Goal: Information Seeking & Learning: Learn about a topic

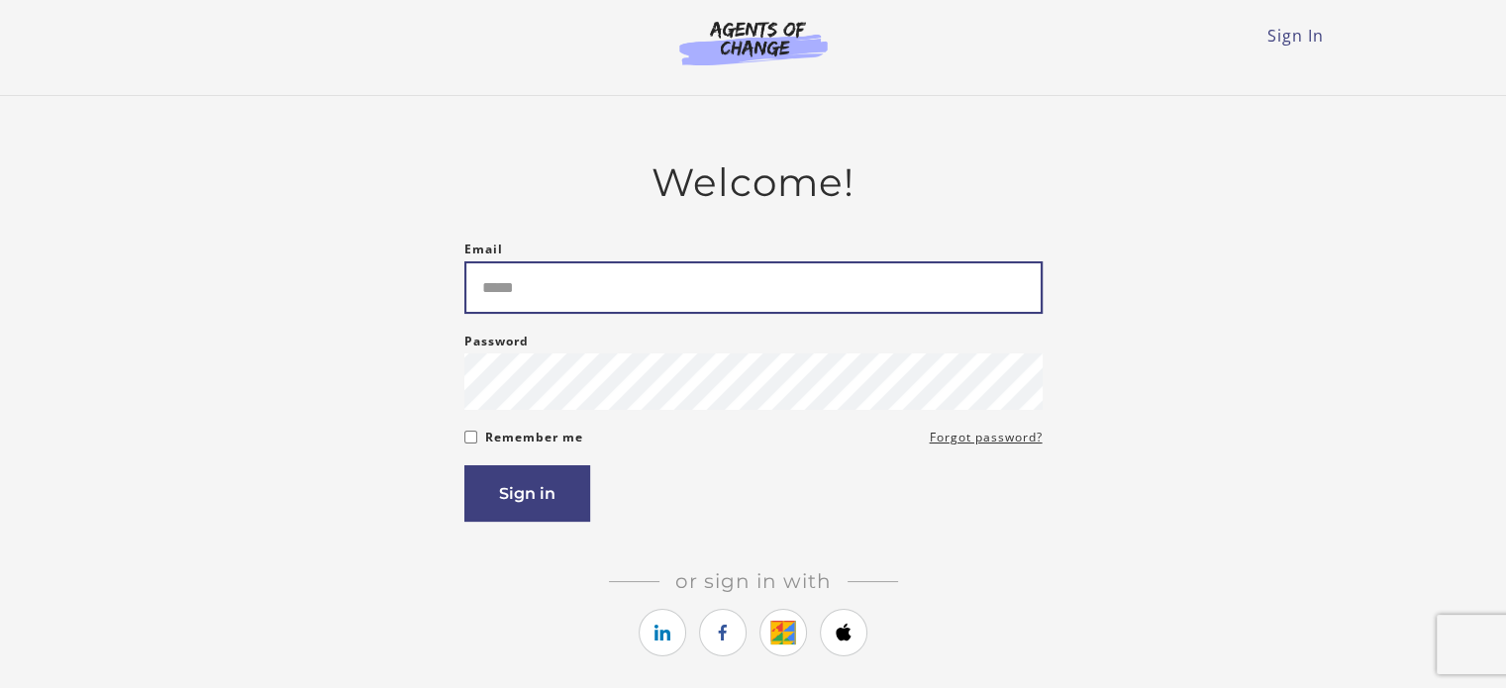
click at [564, 299] on input "Email" at bounding box center [753, 287] width 578 height 52
type input "**********"
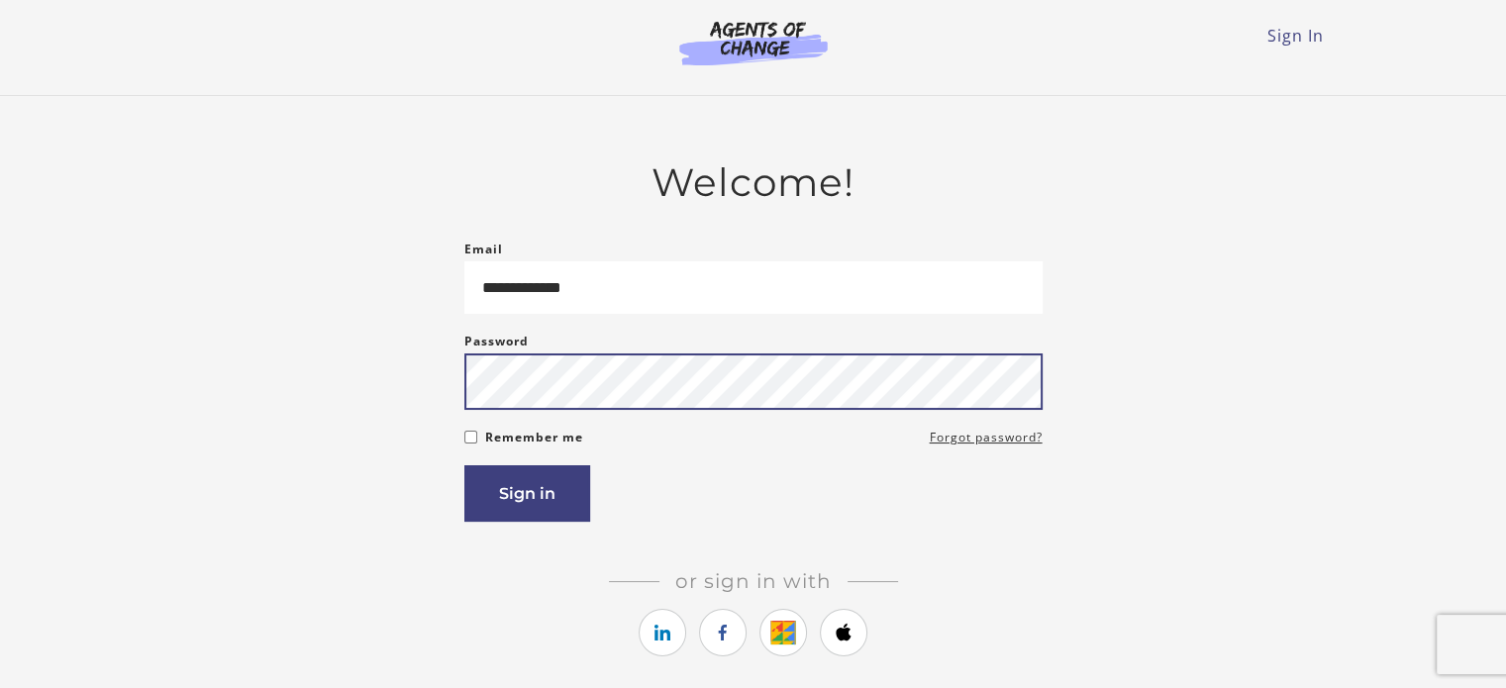
click at [464, 465] on button "Sign in" at bounding box center [527, 493] width 126 height 56
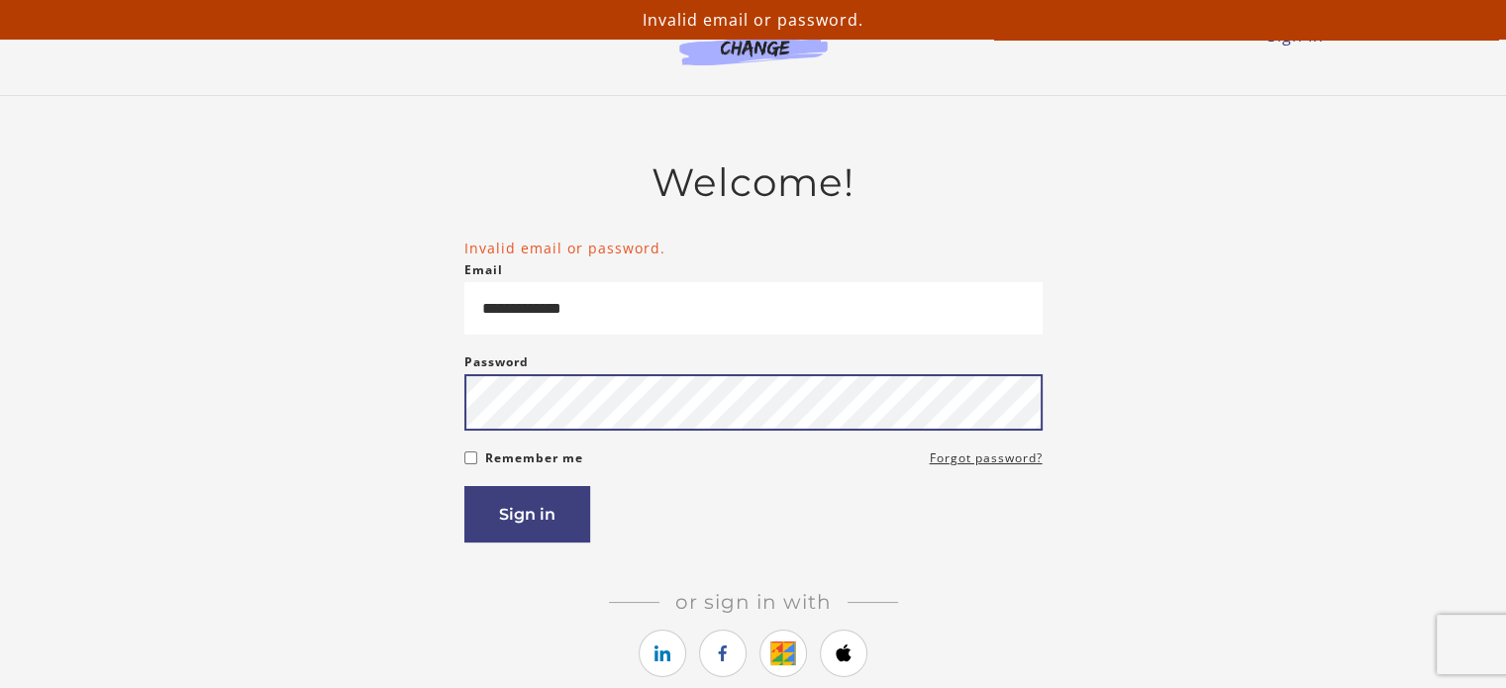
click at [464, 486] on button "Sign in" at bounding box center [527, 514] width 126 height 56
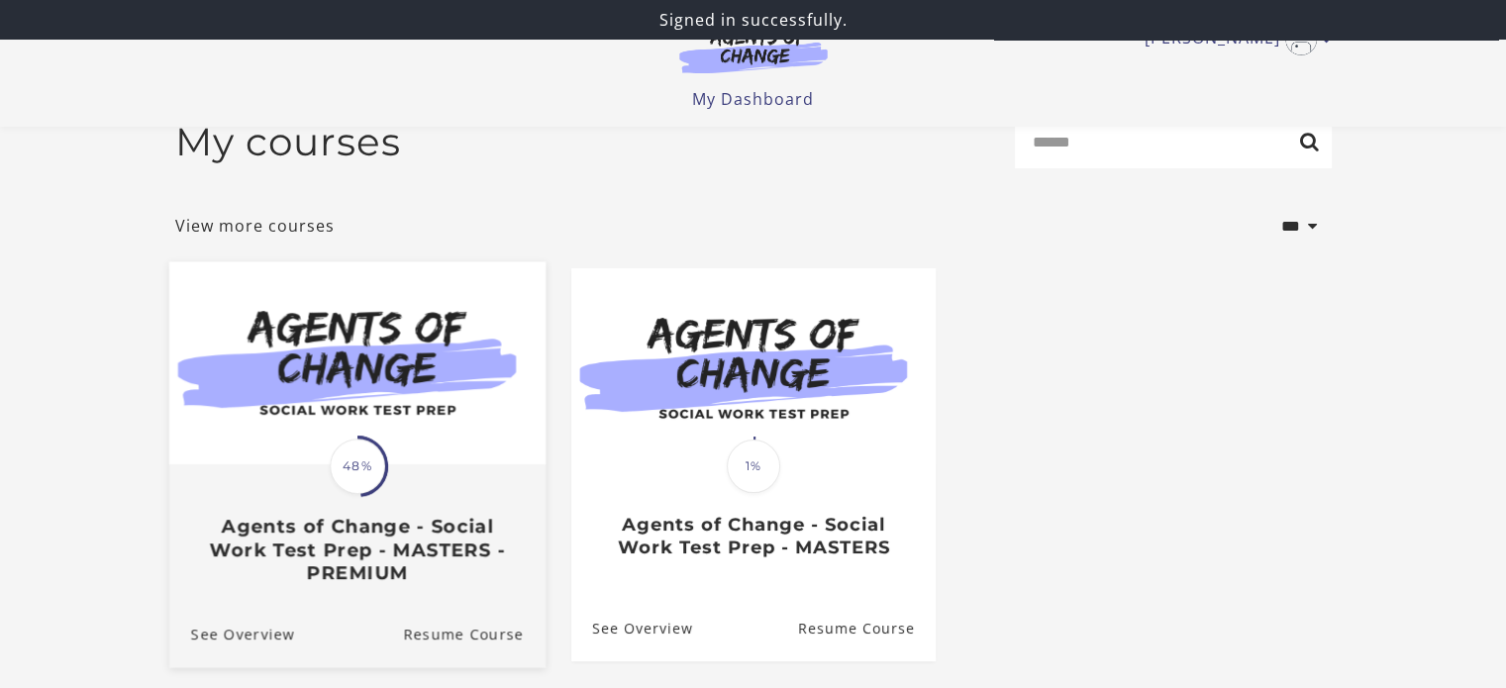
scroll to position [99, 0]
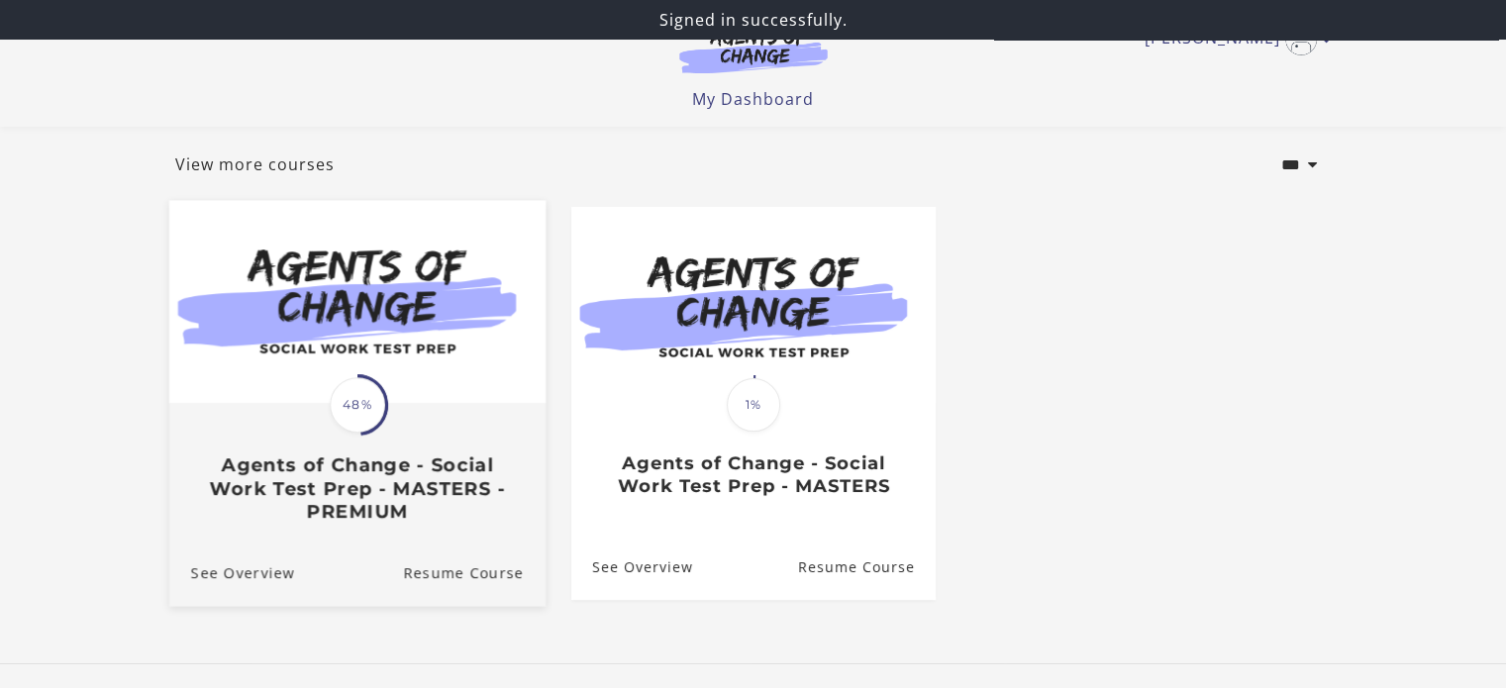
click at [407, 312] on img at bounding box center [356, 302] width 376 height 203
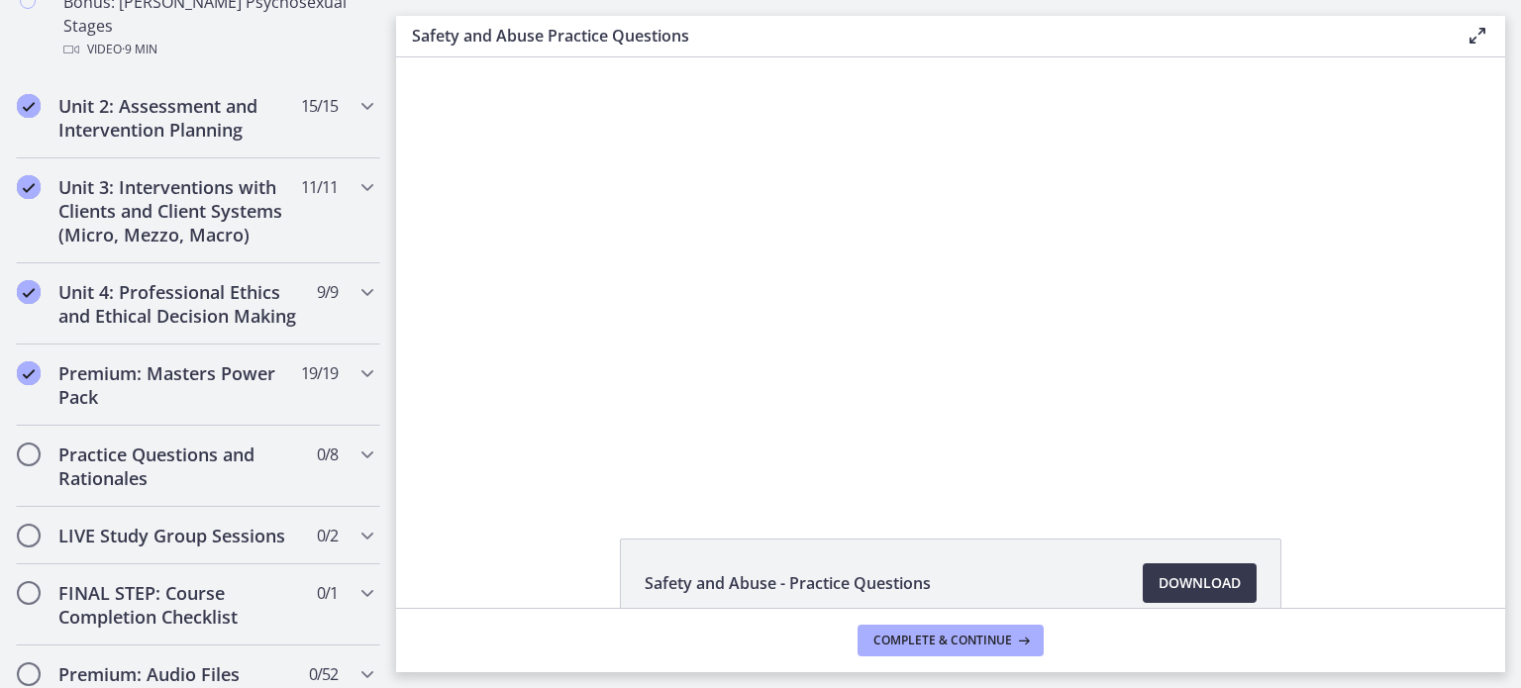
scroll to position [1683, 0]
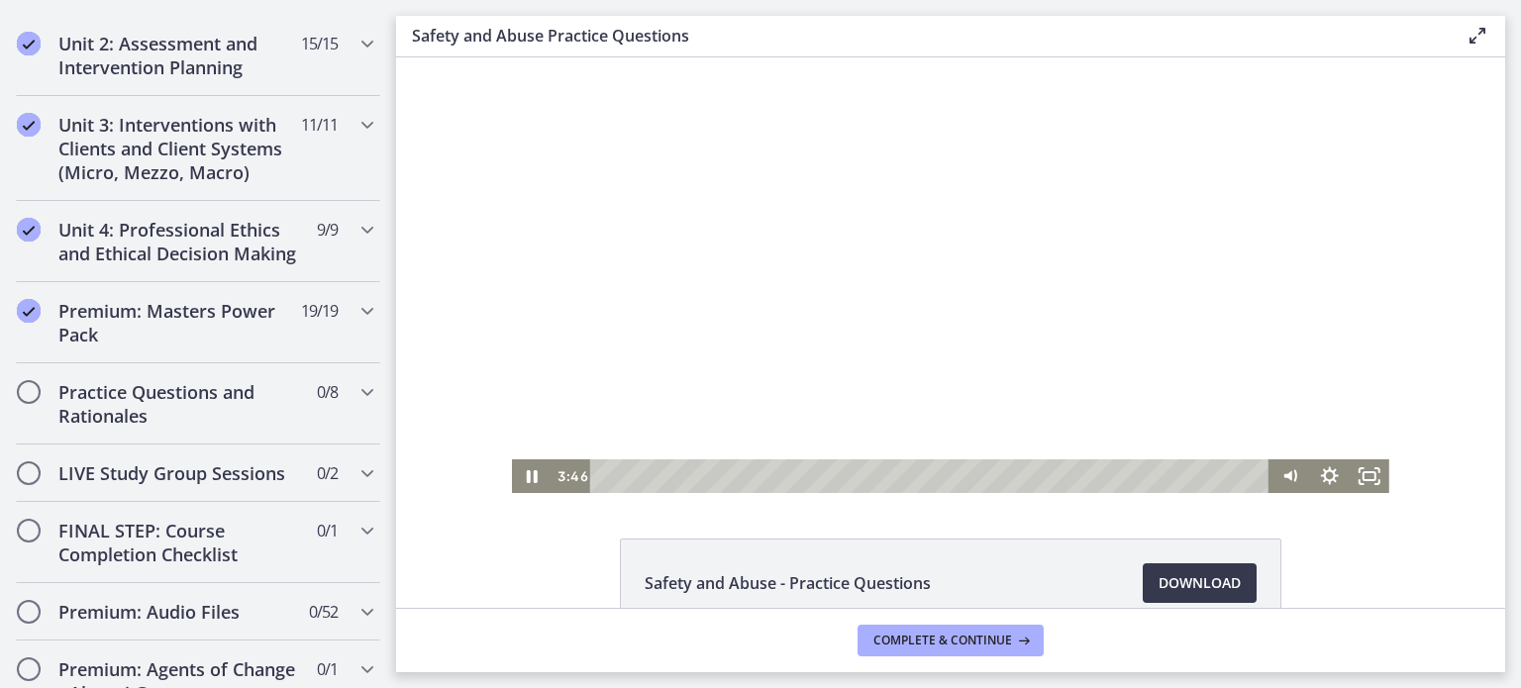
click at [717, 395] on div at bounding box center [950, 275] width 877 height 436
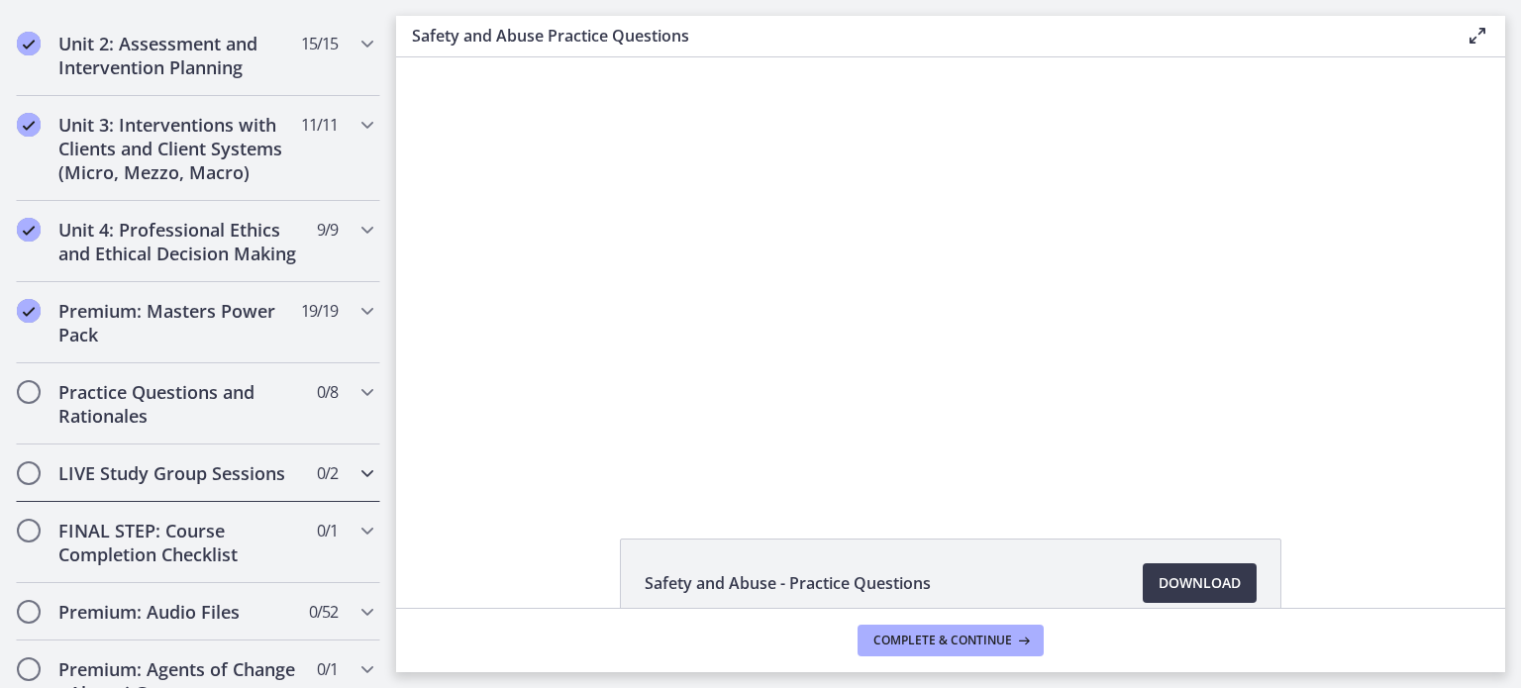
scroll to position [1782, 0]
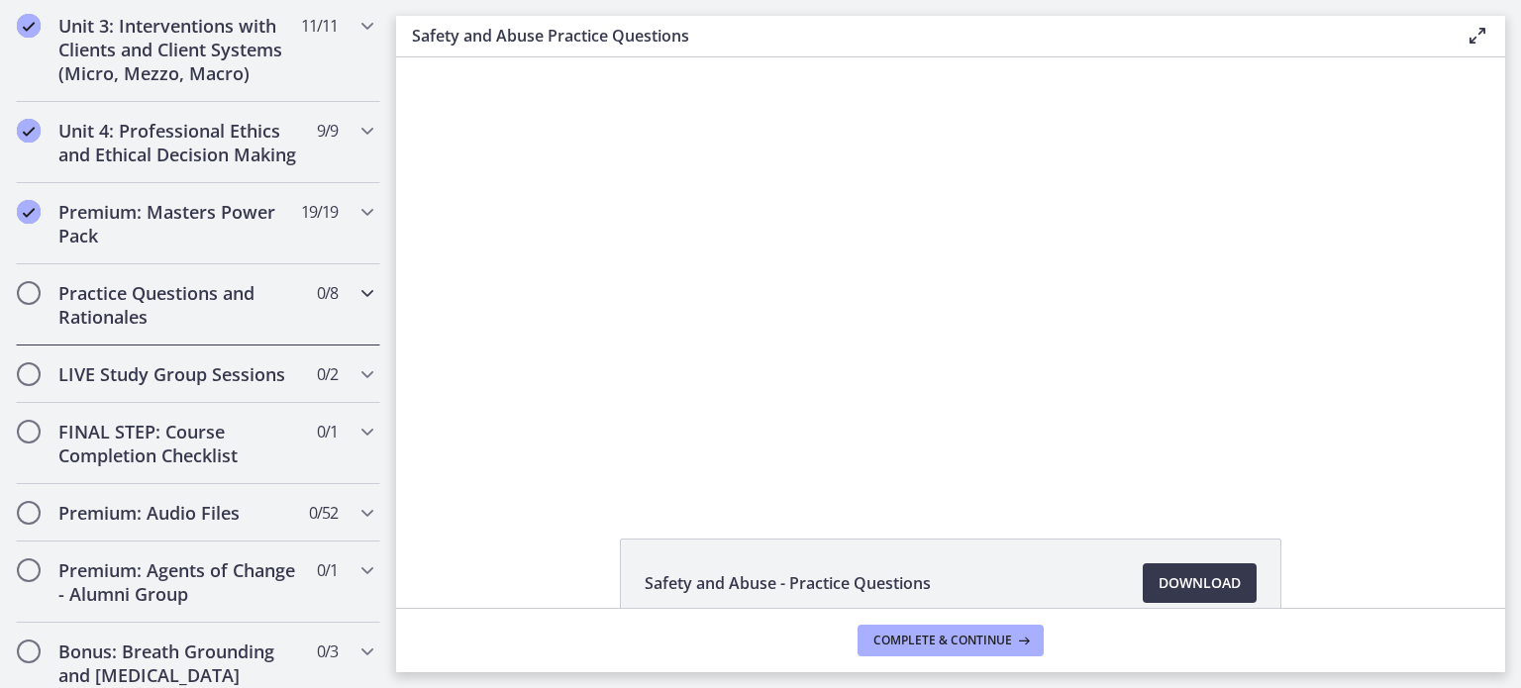
click at [170, 281] on h2 "Practice Questions and Rationales" at bounding box center [179, 305] width 242 height 48
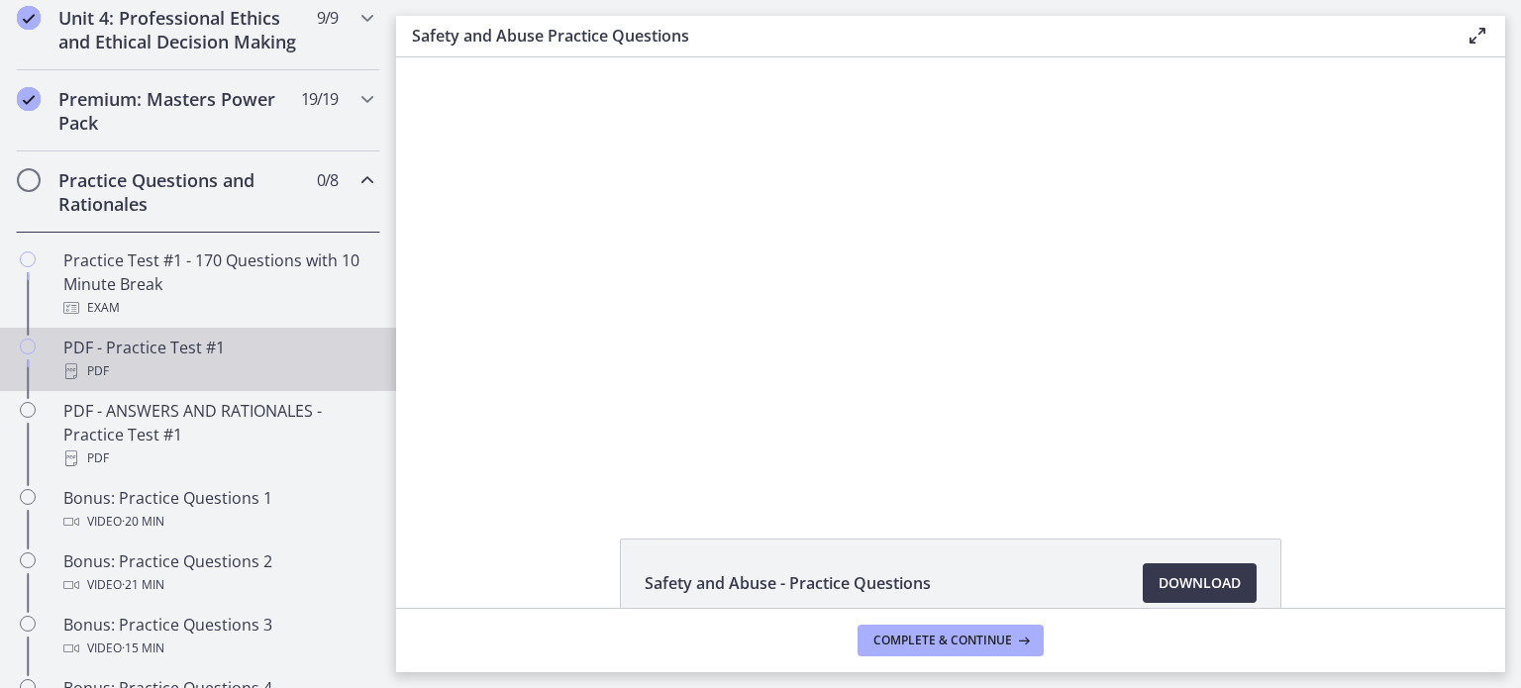
scroll to position [923, 0]
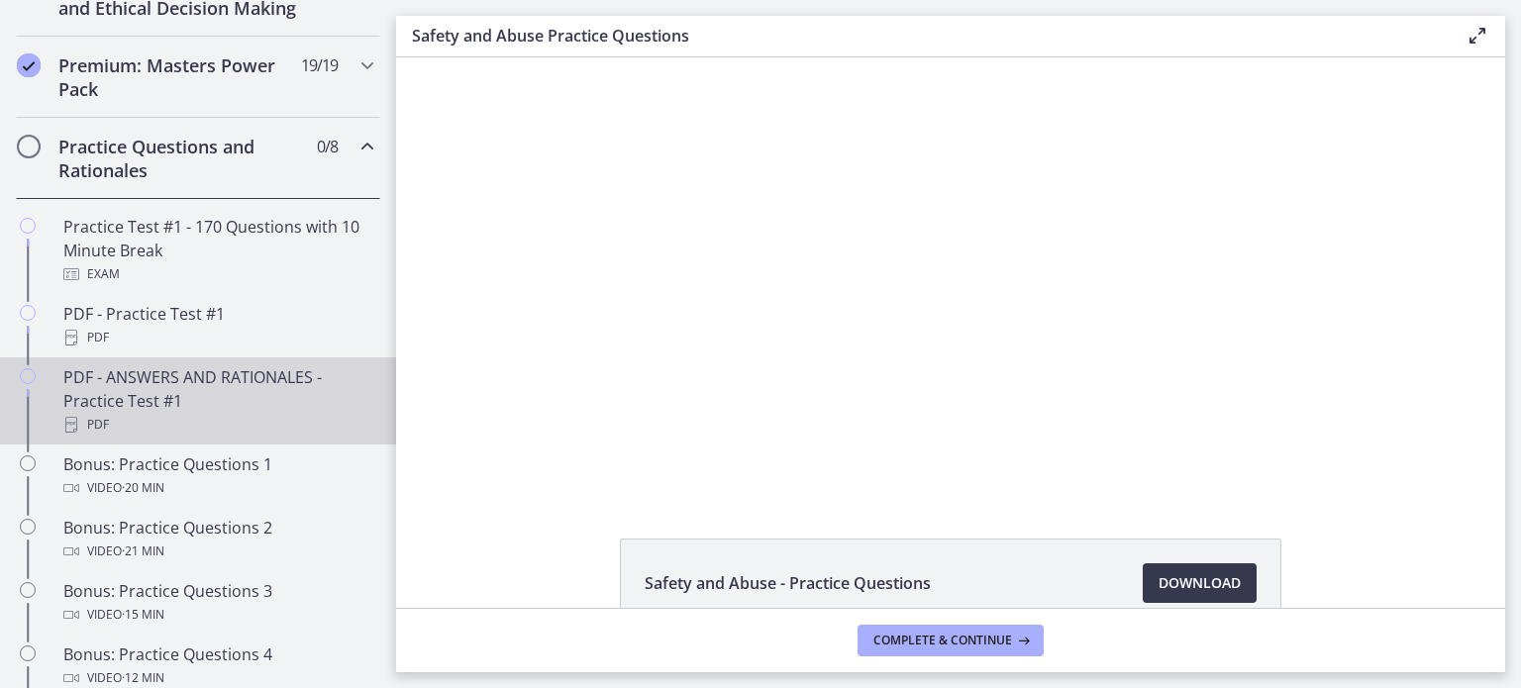
click at [195, 419] on div "PDF - ANSWERS AND RATIONALES - Practice Test #1 PDF" at bounding box center [217, 400] width 309 height 71
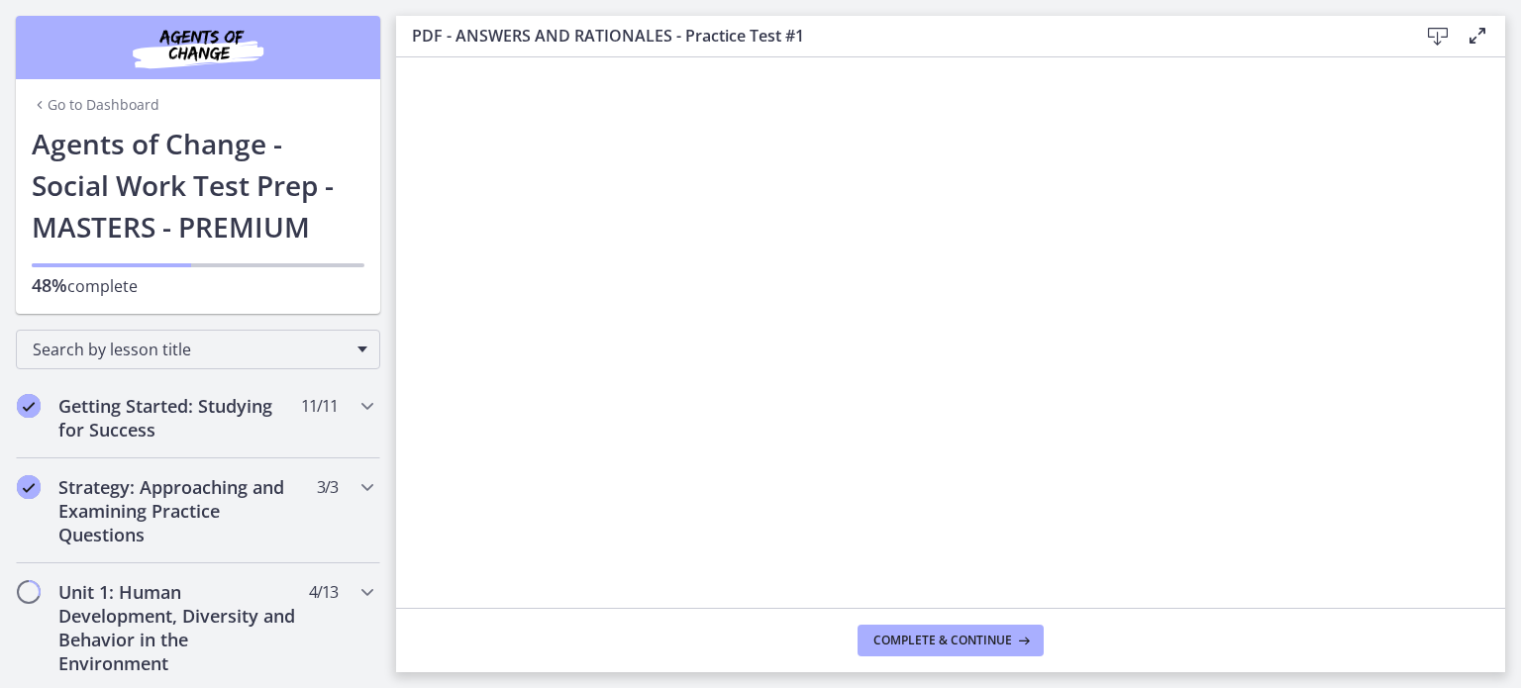
click at [111, 110] on link "Go to Dashboard" at bounding box center [96, 105] width 128 height 20
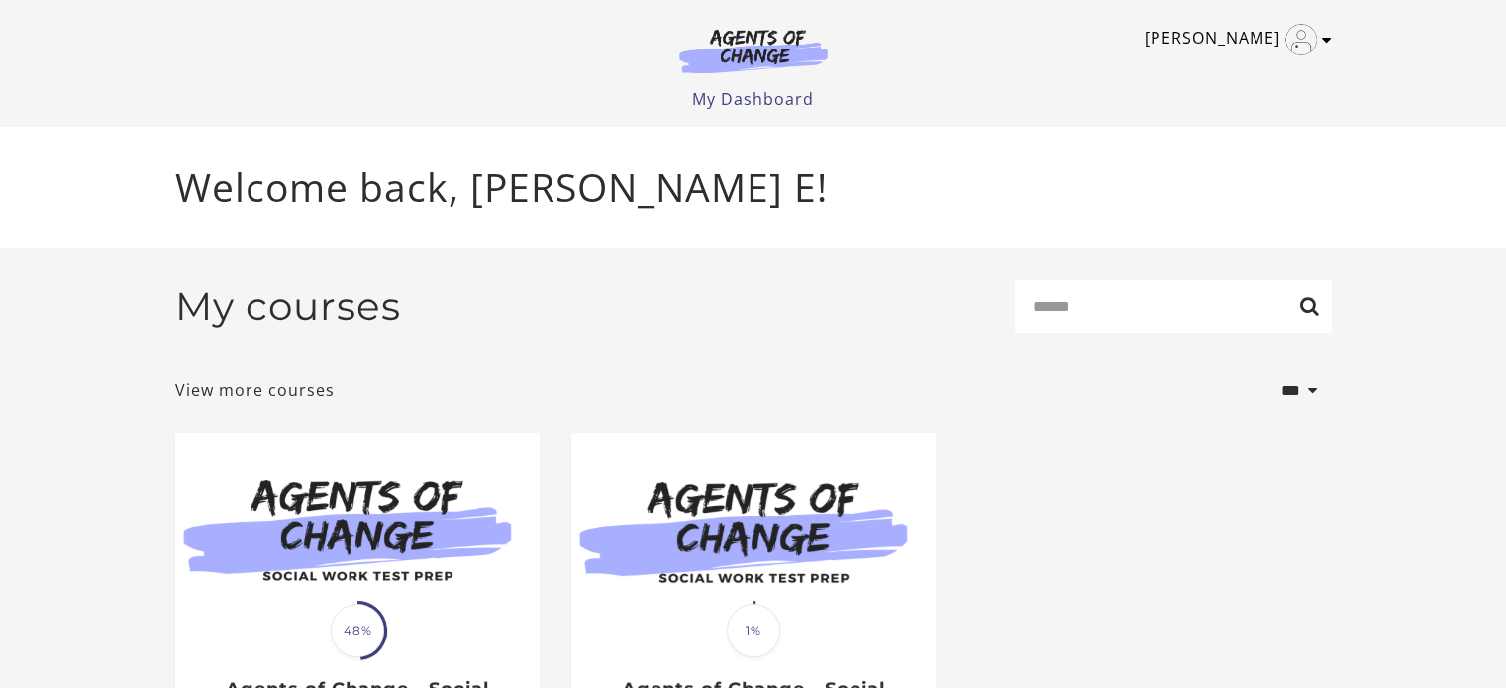
click at [1243, 37] on link "Esperanza E" at bounding box center [1232, 40] width 177 height 32
click at [1222, 149] on link "Sign Out" at bounding box center [1249, 140] width 174 height 34
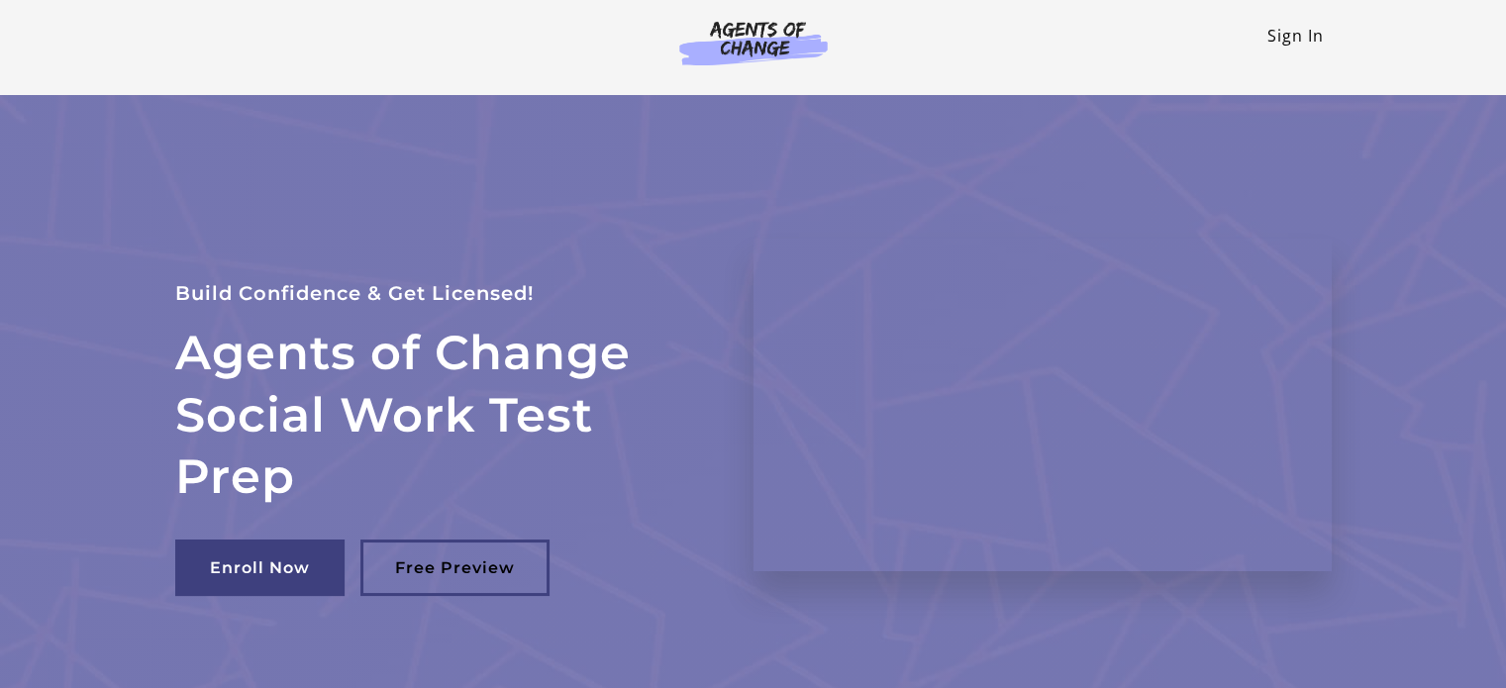
click at [1293, 37] on link "Sign In" at bounding box center [1295, 36] width 56 height 22
